Goal: Task Accomplishment & Management: Use online tool/utility

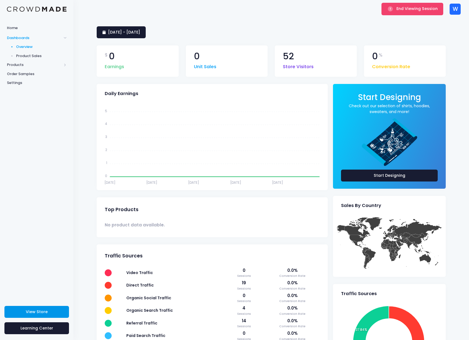
click at [38, 313] on span "View Store" at bounding box center [37, 312] width 22 height 6
click at [405, 8] on span "End Viewing Session" at bounding box center [416, 9] width 41 height 6
click at [53, 316] on link "View Store" at bounding box center [36, 312] width 65 height 12
click at [412, 17] on div "End Viewing Session" at bounding box center [412, 9] width 65 height 18
click at [413, 12] on button "End Viewing Session" at bounding box center [413, 9] width 62 height 12
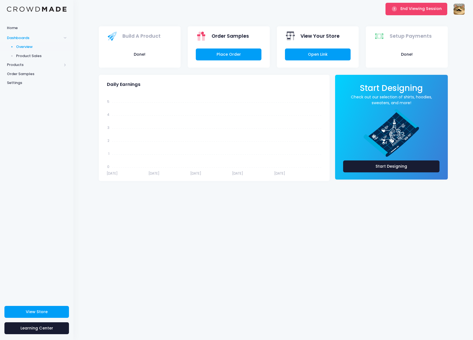
click at [260, 130] on icon "Dec 31 Dec 31 Dec 31 Dec 31 Dec 31 Dec 31 Dec 31 Dec 31 Dec 31 Dec 31 5 5 4 4 3…" at bounding box center [214, 135] width 222 height 83
click at [466, 10] on div "End Viewing Session Just a Cat with a Moustache pzipotjo@gmail.com Settings Sig…" at bounding box center [273, 9] width 400 height 18
click at [462, 10] on img at bounding box center [459, 9] width 11 height 11
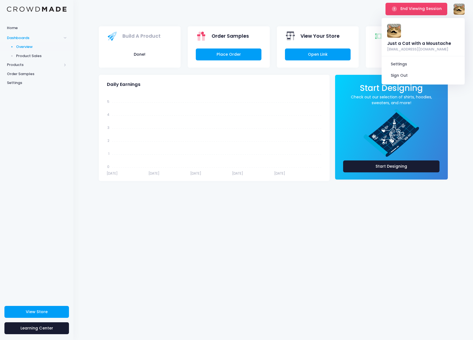
click at [273, 113] on icon "Dec 31 Dec 31 Dec 31 Dec 31 Dec 31 Dec 31 Dec 31 Dec 31 Dec 31 Dec 31 5 5 4 4 3…" at bounding box center [214, 135] width 222 height 83
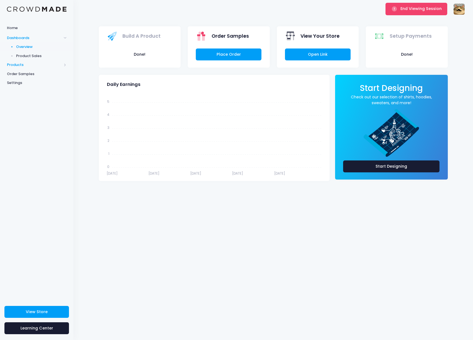
click at [21, 64] on span "Products" at bounding box center [34, 65] width 55 height 6
click at [23, 62] on span "Product Editor" at bounding box center [41, 65] width 51 height 6
click at [457, 12] on img at bounding box center [459, 9] width 11 height 11
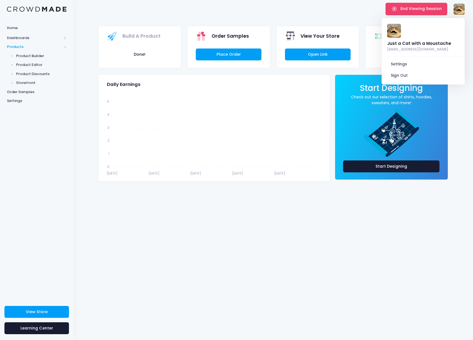
click at [282, 12] on div "End Viewing Session Just a Cat with a Moustache pzipotjo@gmail.com Settings Sig…" at bounding box center [273, 9] width 383 height 18
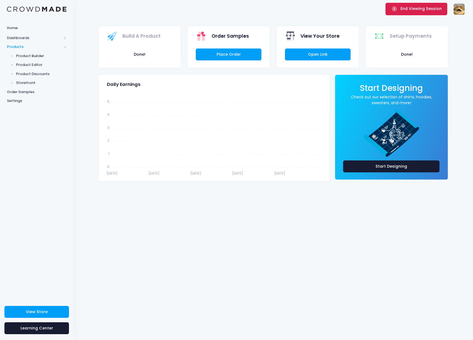
click at [402, 12] on button "End Viewing Session" at bounding box center [417, 9] width 62 height 12
click at [19, 67] on span "Products" at bounding box center [36, 64] width 73 height 9
click at [410, 8] on span "End Viewing Session" at bounding box center [421, 9] width 41 height 6
